Goal: Task Accomplishment & Management: Use online tool/utility

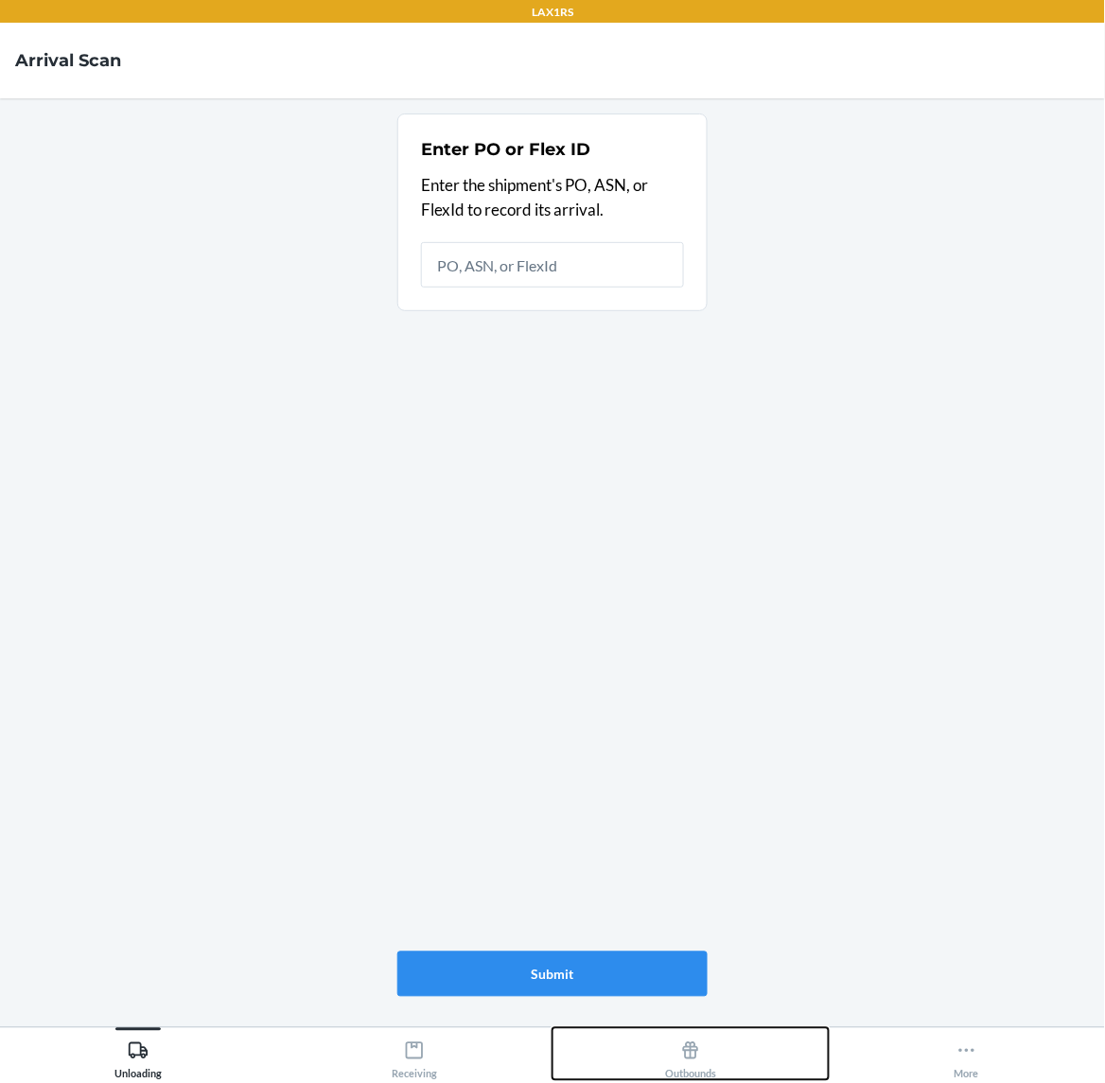
click at [719, 1069] on button "Outbounds" at bounding box center [691, 1055] width 276 height 52
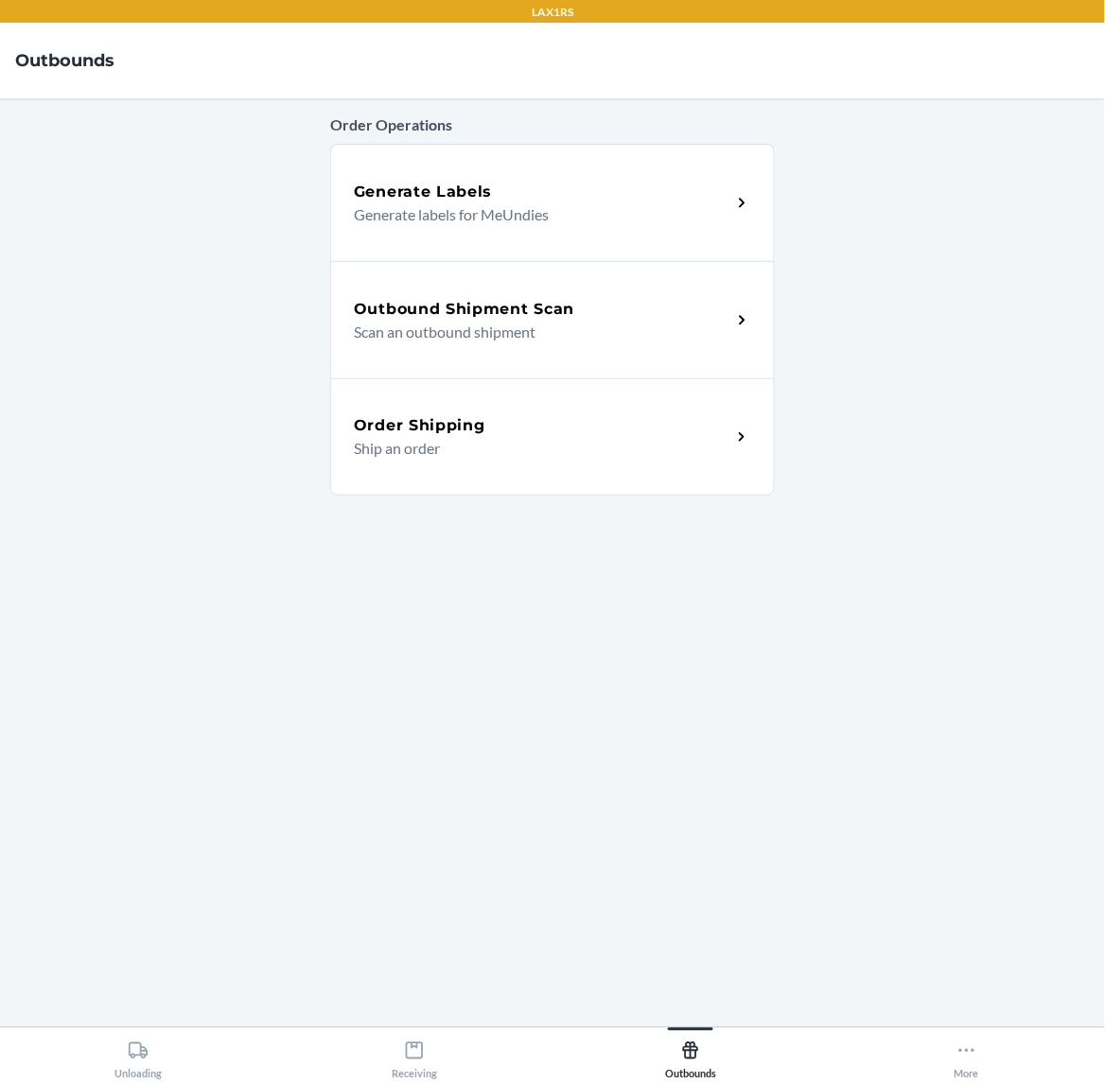
click at [688, 314] on div "Outbound Shipment Scan" at bounding box center [543, 309] width 378 height 23
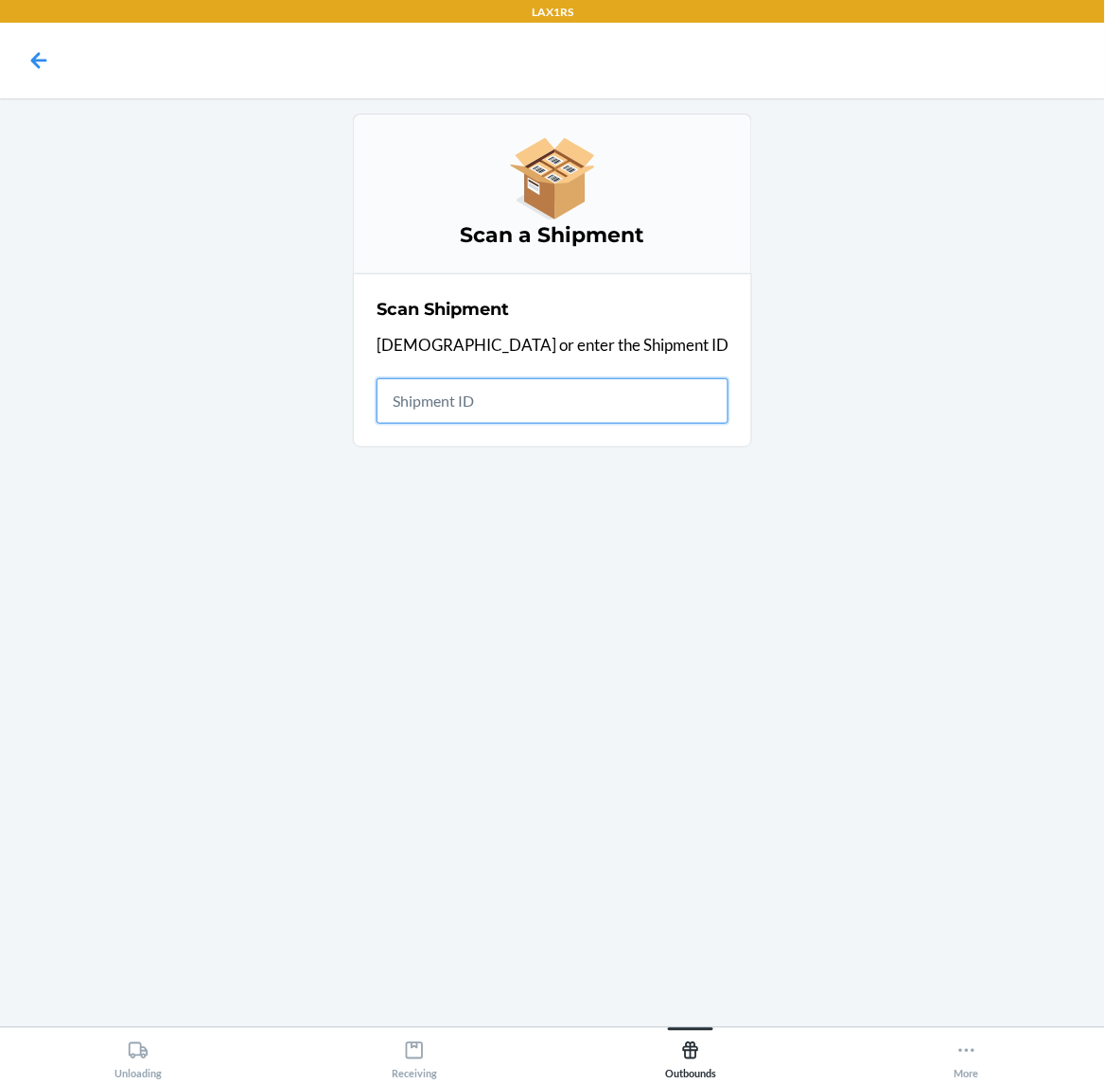
click at [604, 412] on input "text" at bounding box center [553, 401] width 352 height 45
